Goal: Transaction & Acquisition: Download file/media

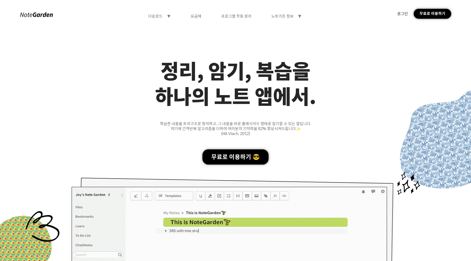
click at [197, 155] on div "무료로 이용하기 😎" at bounding box center [236, 156] width 66 height 15
click at [197, 157] on div "무료로 이용하기 😎" at bounding box center [236, 156] width 66 height 15
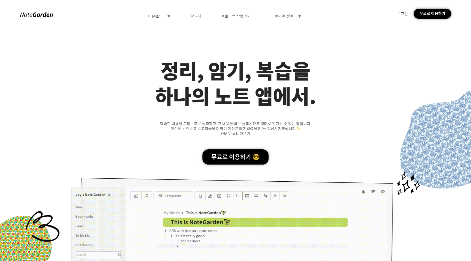
click at [197, 12] on div "무료로 이용하기" at bounding box center [433, 14] width 38 height 10
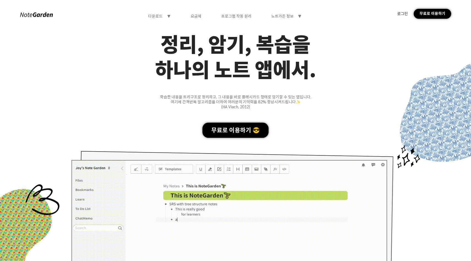
scroll to position [23, 0]
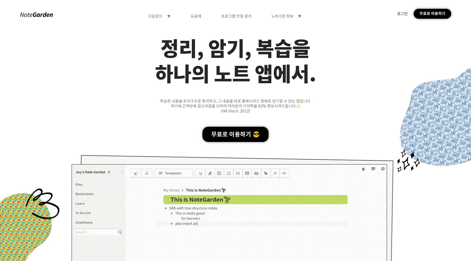
click at [149, 18] on div "다운로드 symbol-triangle-down 요금제 프로그램 작동 원리 노트가든 정보 symbol-triangle-down" at bounding box center [225, 16] width 332 height 5
click at [152, 15] on div "다운로드" at bounding box center [155, 16] width 14 height 5
click at [161, 27] on div "다운로드" at bounding box center [160, 28] width 44 height 10
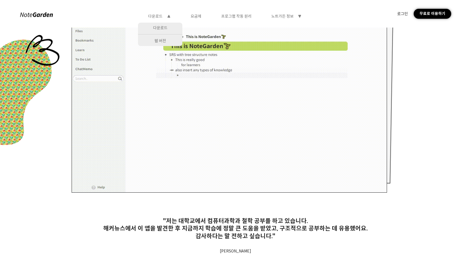
scroll to position [179, 0]
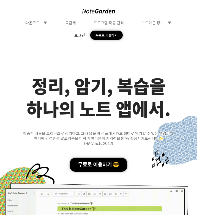
click at [81, 32] on div "로그인 무료로 이용하기" at bounding box center [99, 35] width 162 height 9
click at [80, 36] on div "로그인" at bounding box center [79, 35] width 11 height 5
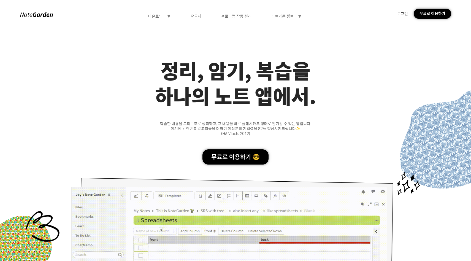
click at [197, 21] on div "다운로드 symbol-triangle-down 요금제 프로그램 작동 원리 노트가든 정보 symbol-triangle-down 로그인 무료로 이…" at bounding box center [235, 14] width 471 height 28
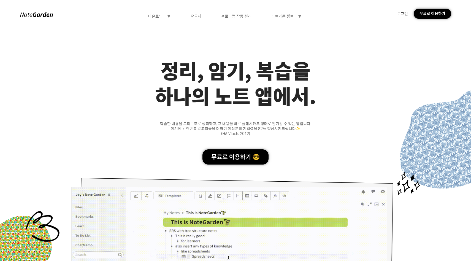
click at [197, 15] on div "요금제" at bounding box center [196, 16] width 11 height 5
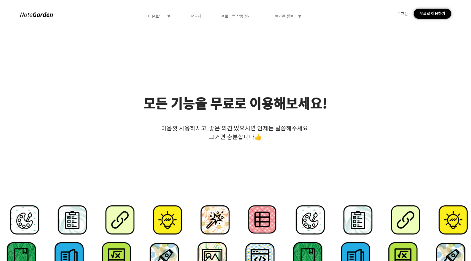
click at [197, 12] on div "로그인" at bounding box center [402, 13] width 11 height 5
